Goal: Find specific page/section

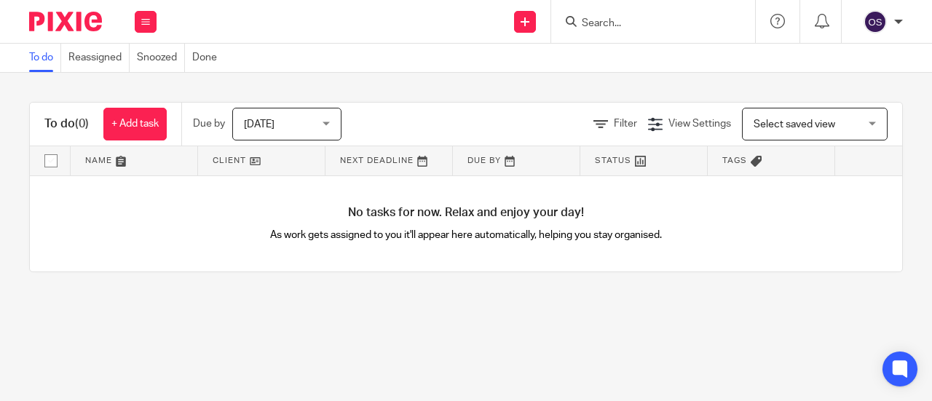
click at [626, 20] on input "Search" at bounding box center [645, 23] width 131 height 13
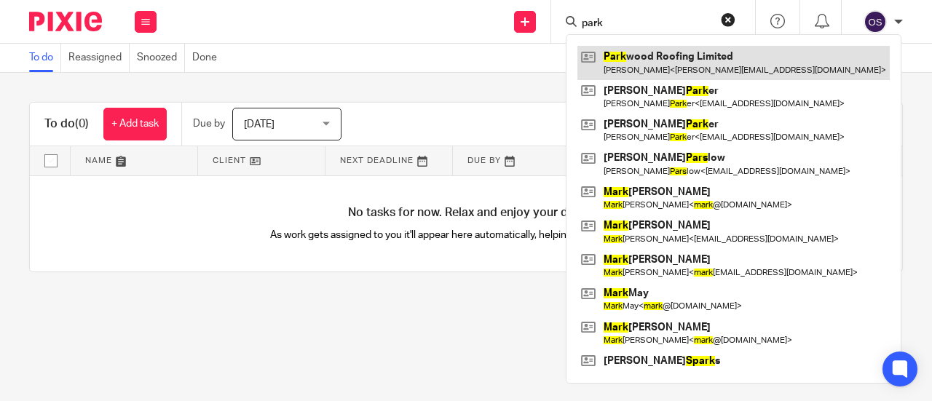
type input "park"
click at [665, 54] on link at bounding box center [733, 62] width 312 height 33
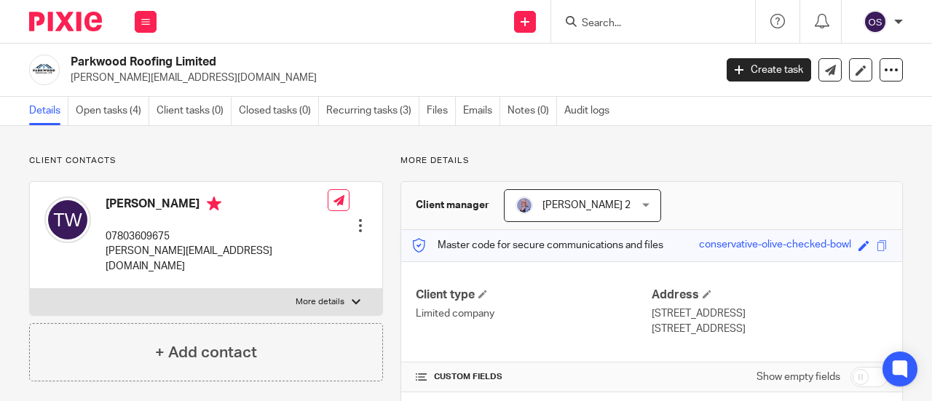
click at [617, 25] on input "Search" at bounding box center [645, 23] width 131 height 13
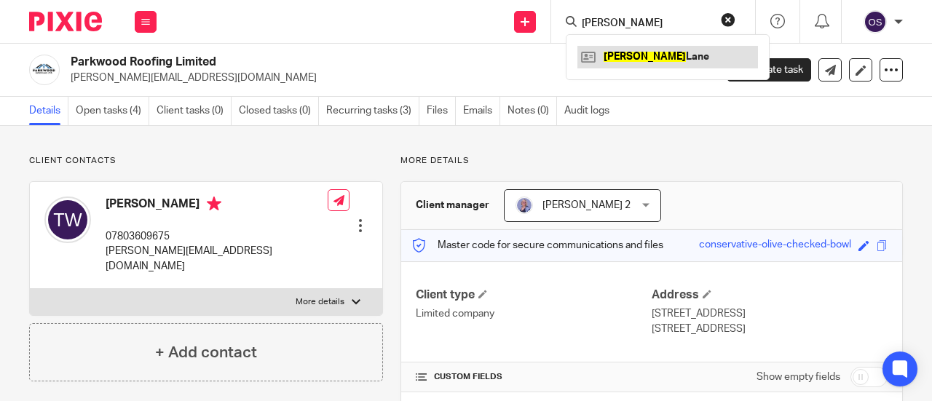
type input "[PERSON_NAME]"
click at [624, 57] on link at bounding box center [667, 57] width 180 height 22
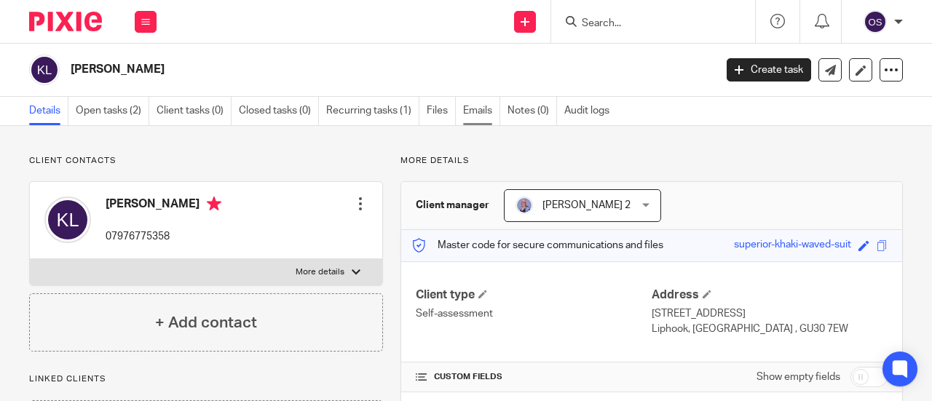
click at [470, 110] on link "Emails" at bounding box center [481, 111] width 37 height 28
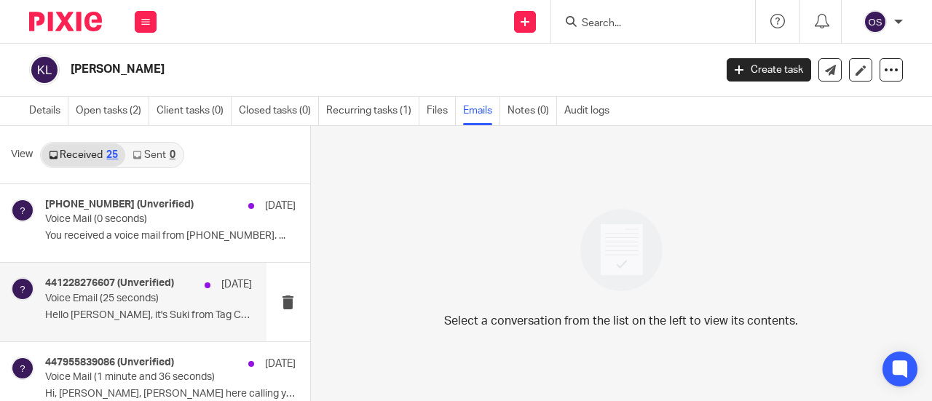
click at [162, 304] on div "441228276607 (Unverified) 25 Feb Voice Email (25 seconds) Hello Jane, it's Suki…" at bounding box center [148, 301] width 207 height 49
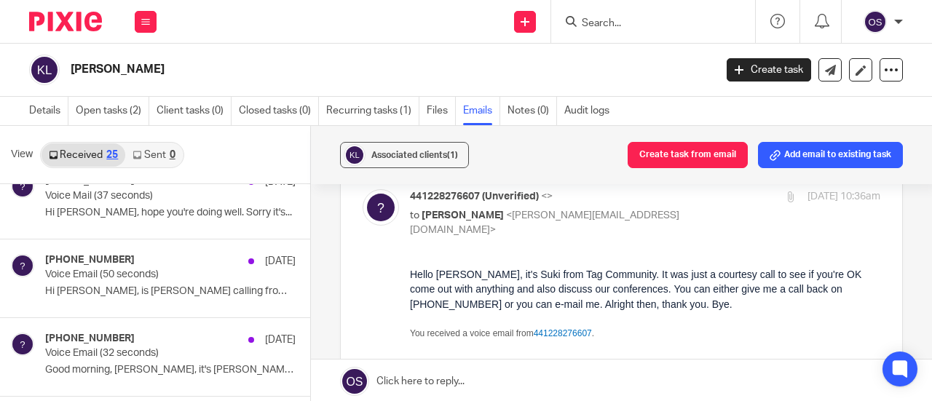
scroll to position [1747, 0]
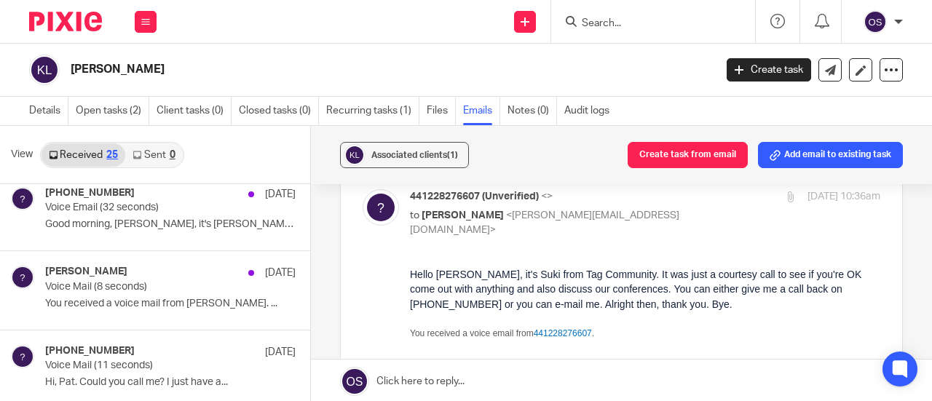
click at [608, 24] on input "Search" at bounding box center [645, 23] width 131 height 13
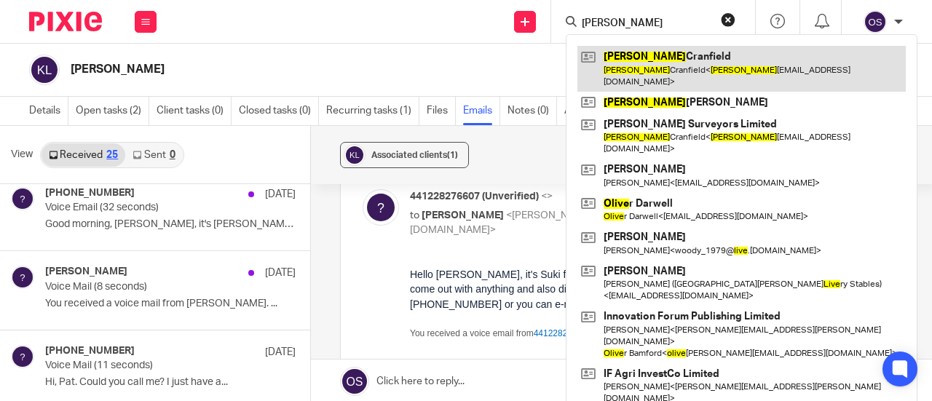
type input "clive"
click at [630, 66] on link at bounding box center [741, 68] width 328 height 45
